Goal: Transaction & Acquisition: Purchase product/service

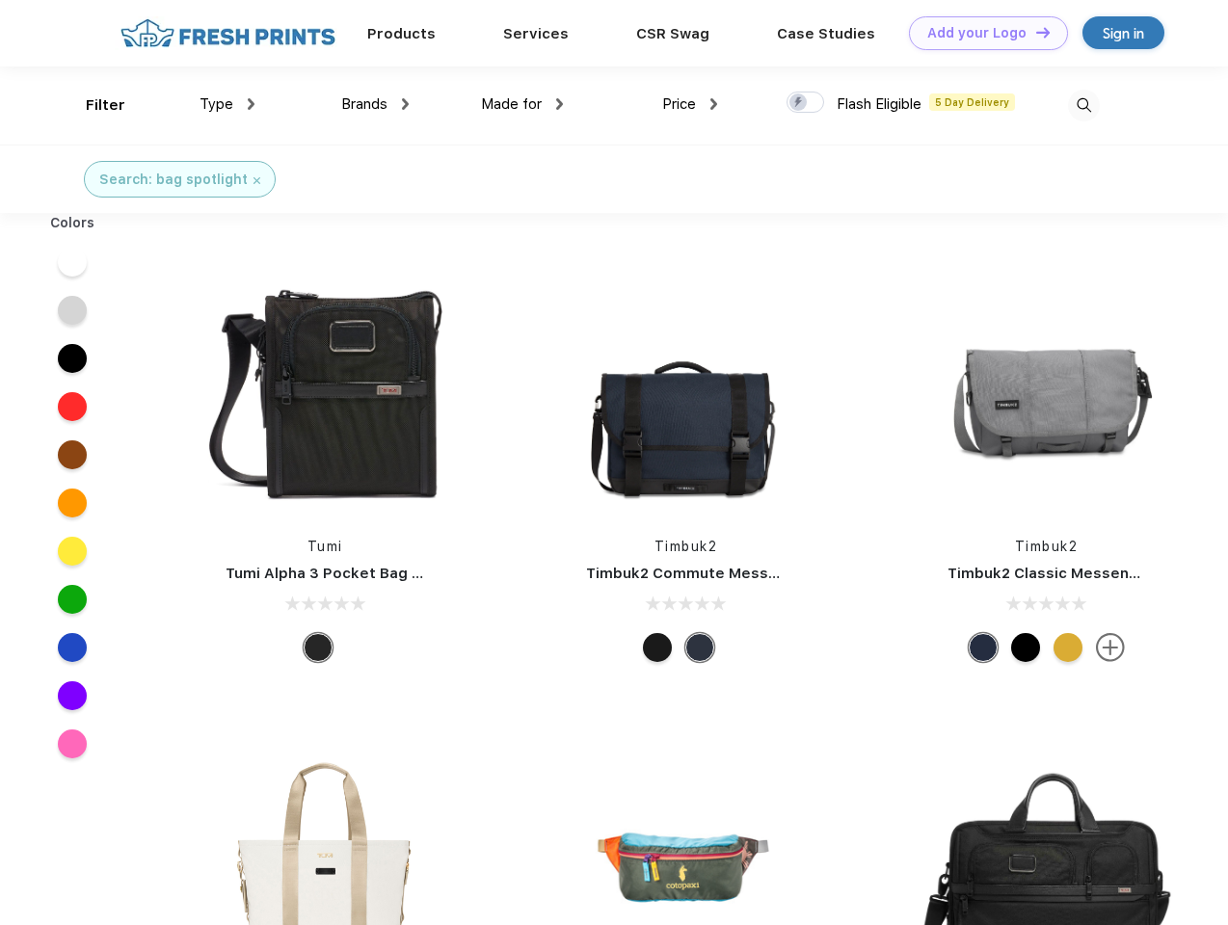
click at [981, 33] on link "Add your Logo Design Tool" at bounding box center [988, 33] width 159 height 34
click at [0, 0] on div "Design Tool" at bounding box center [0, 0] width 0 height 0
click at [1034, 32] on link "Add your Logo Design Tool" at bounding box center [988, 33] width 159 height 34
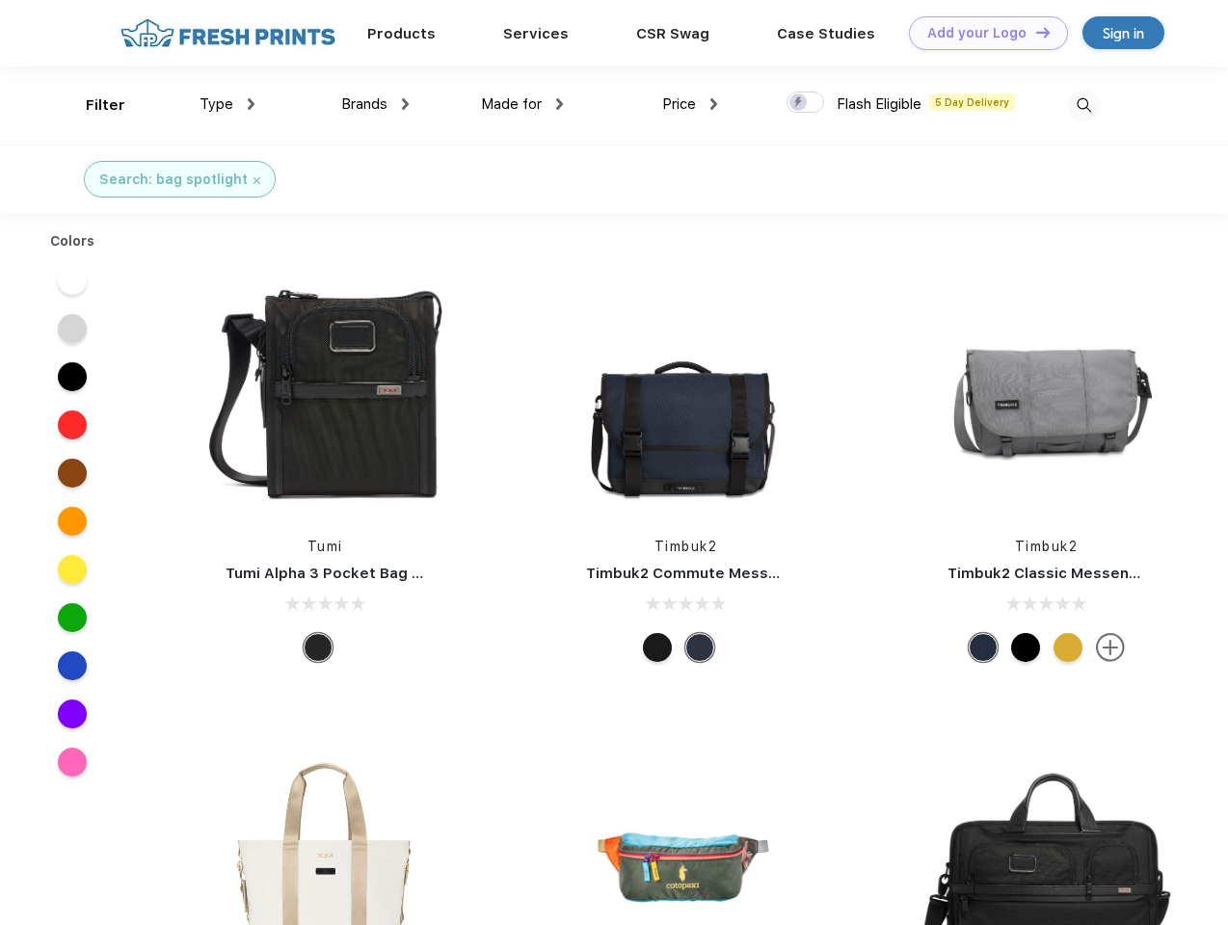
click at [92, 105] on div "Filter" at bounding box center [106, 105] width 40 height 22
click at [227, 104] on span "Type" at bounding box center [216, 103] width 34 height 17
click at [375, 104] on span "Brands" at bounding box center [364, 103] width 46 height 17
click at [522, 104] on span "Made for" at bounding box center [511, 103] width 61 height 17
click at [690, 104] on span "Price" at bounding box center [679, 103] width 34 height 17
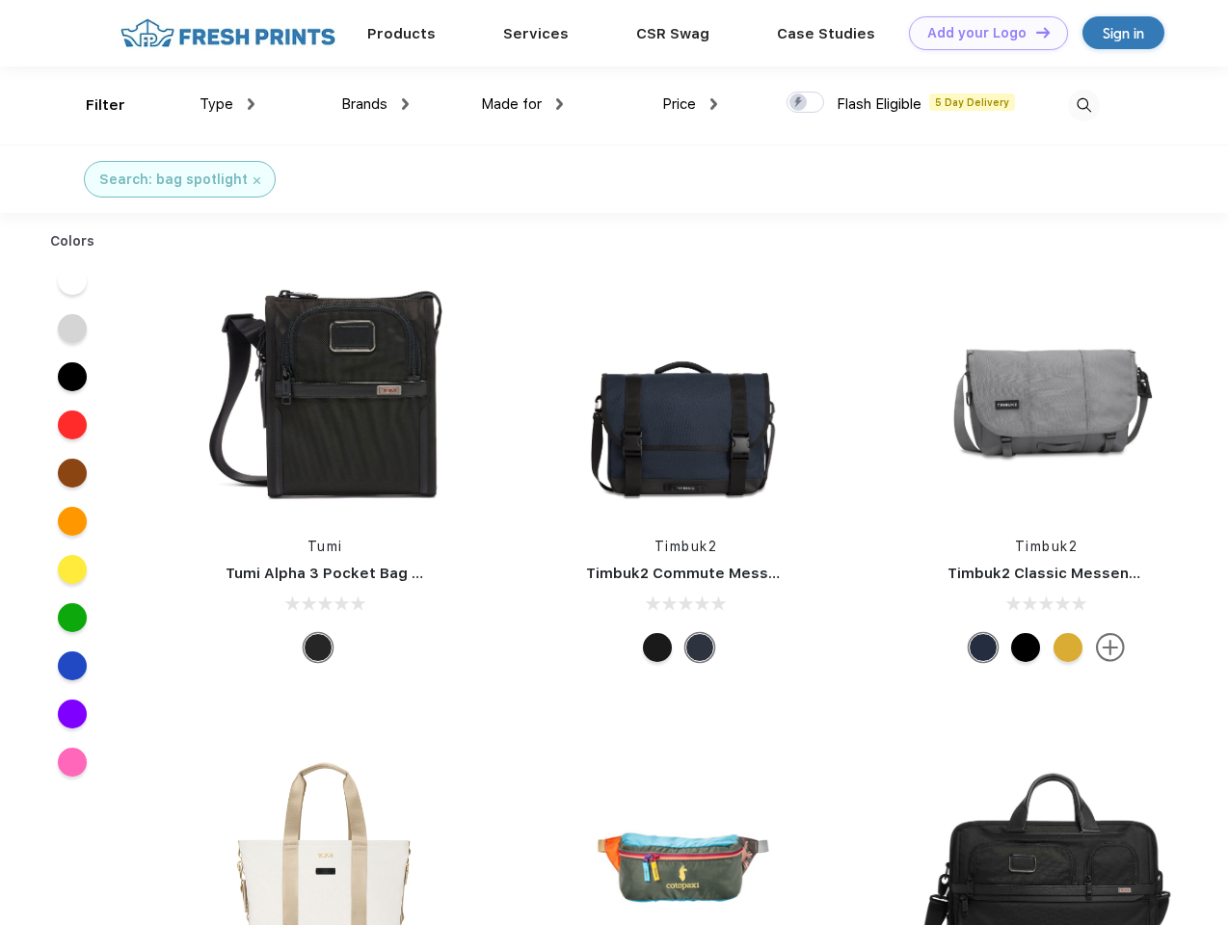
click at [806, 103] on div at bounding box center [805, 102] width 38 height 21
click at [799, 103] on input "checkbox" at bounding box center [792, 97] width 13 height 13
click at [1083, 105] on img at bounding box center [1084, 106] width 32 height 32
